Goal: Check status: Check status

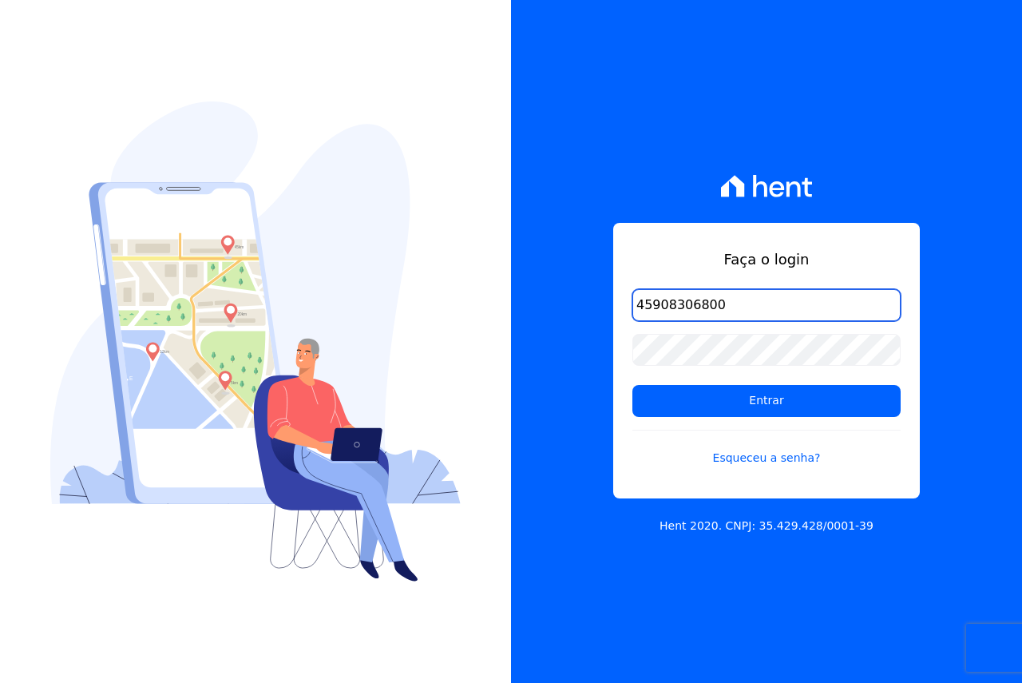
type input "45908306800"
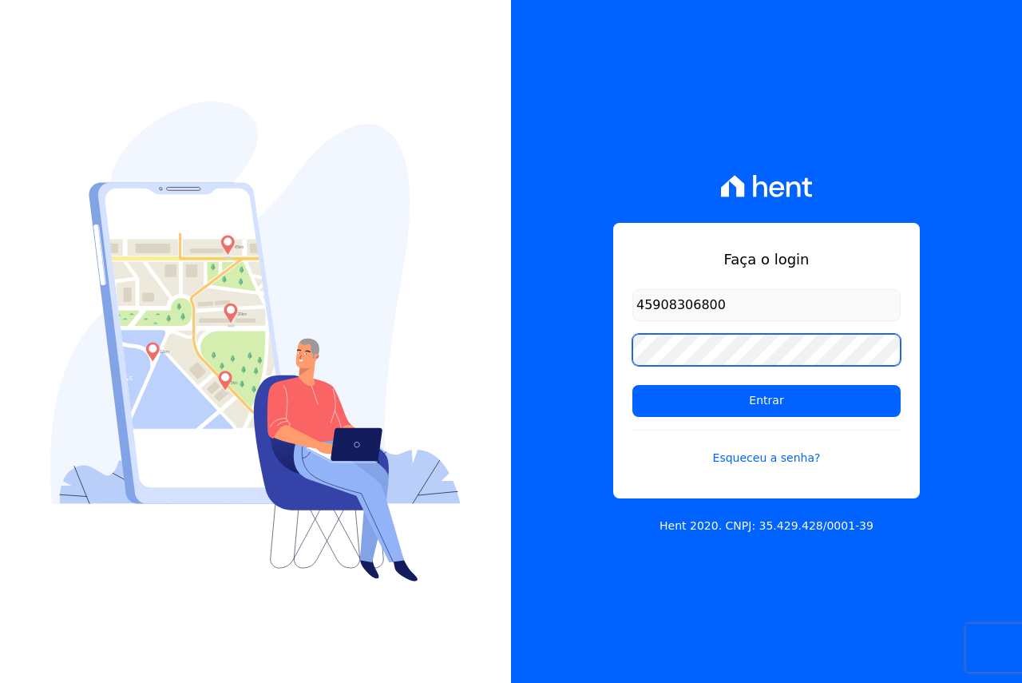
click at [633, 385] on input "Entrar" at bounding box center [767, 401] width 268 height 32
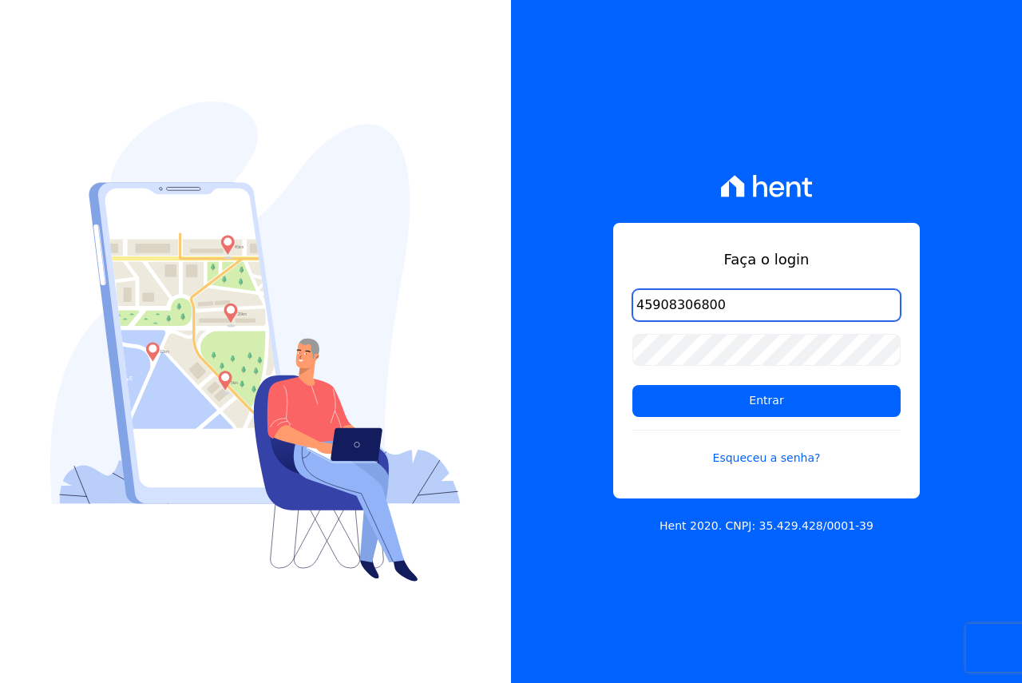
click at [718, 298] on input "45908306800" at bounding box center [767, 305] width 268 height 32
click at [718, 299] on input "45908306800" at bounding box center [767, 305] width 268 height 32
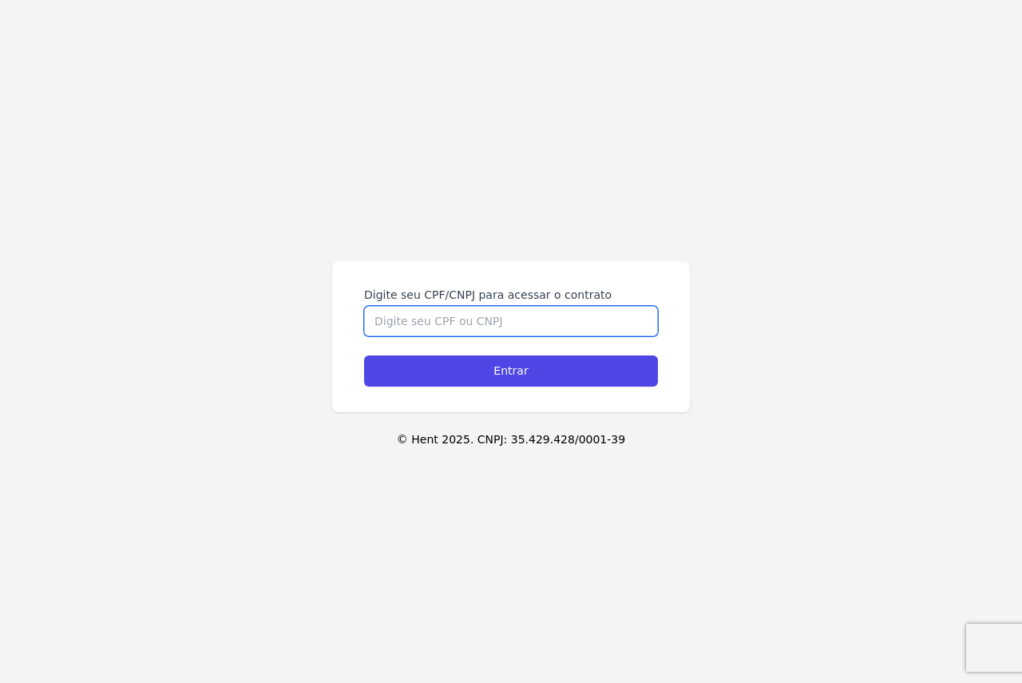
click at [539, 317] on input "Digite seu CPF/CNPJ para acessar o contrato" at bounding box center [511, 321] width 294 height 30
type input "45908306800"
click at [364, 355] on input "Entrar" at bounding box center [511, 370] width 294 height 31
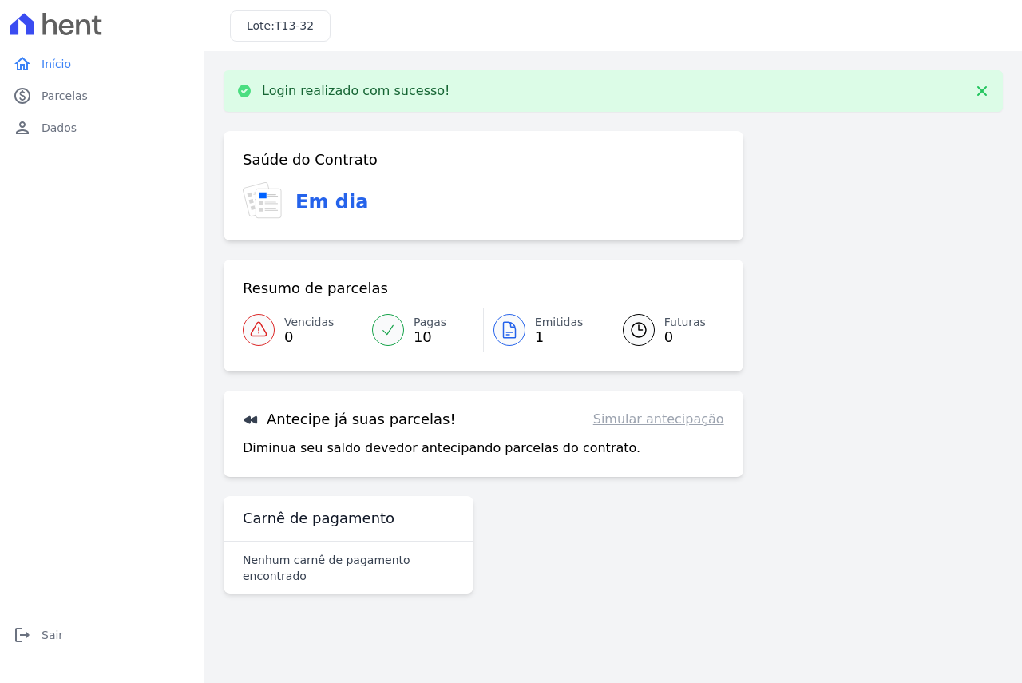
click at [559, 327] on span "Emitidas" at bounding box center [559, 322] width 49 height 17
click at [408, 329] on link "Pagas 10" at bounding box center [423, 330] width 121 height 45
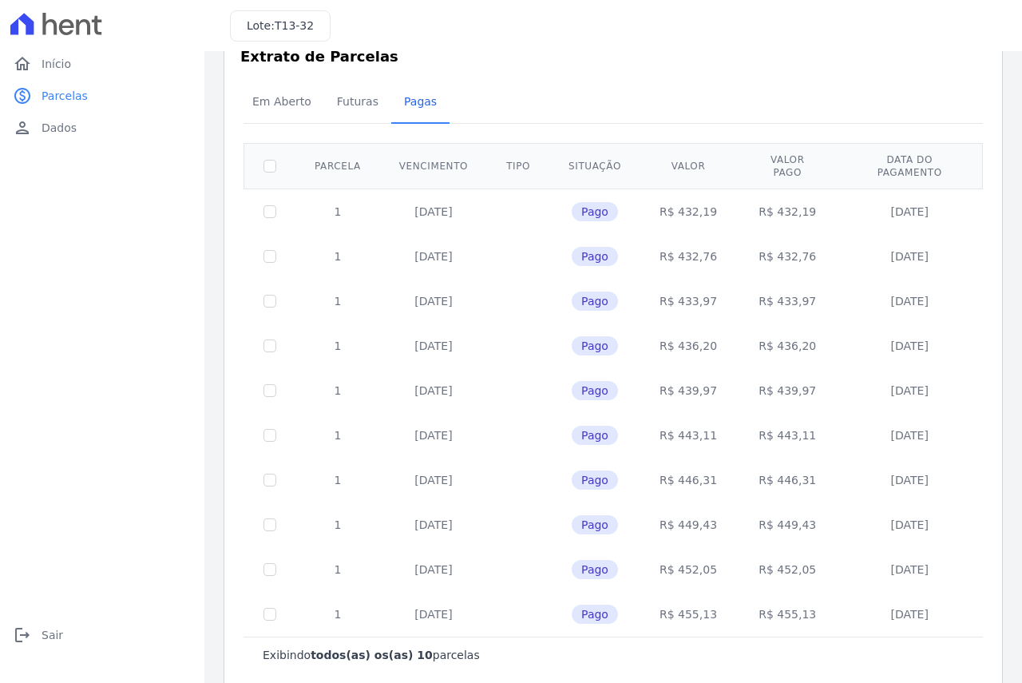
scroll to position [54, 0]
